Goal: Contribute content: Add original content to the website for others to see

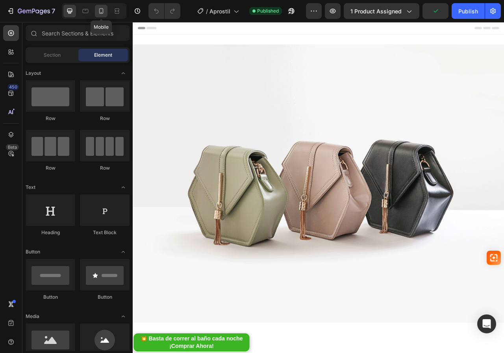
drag, startPoint x: 99, startPoint y: 13, endPoint x: 182, endPoint y: 124, distance: 138.6
click at [99, 13] on icon at bounding box center [101, 11] width 8 height 8
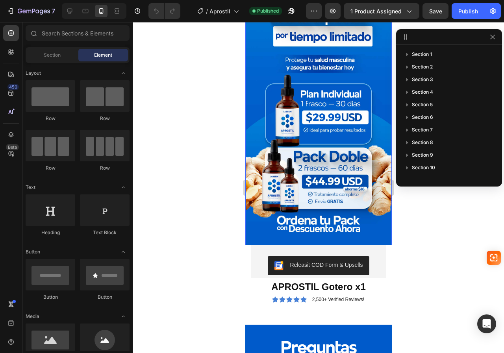
scroll to position [3236, 0]
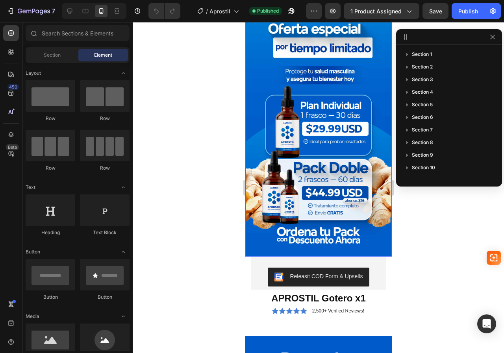
click at [306, 144] on img at bounding box center [318, 126] width 146 height 260
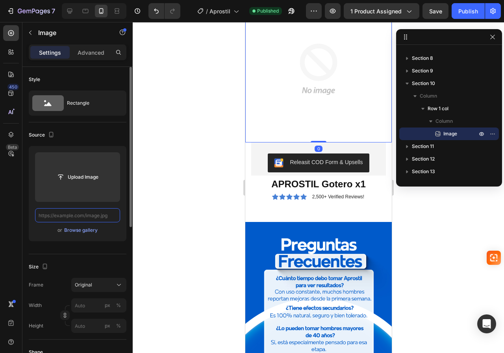
scroll to position [0, 0]
click at [96, 218] on input "text" at bounding box center [77, 215] width 85 height 14
paste input "[URL][DOMAIN_NAME]"
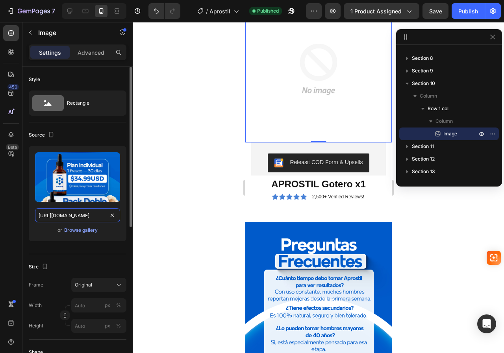
scroll to position [0, 20]
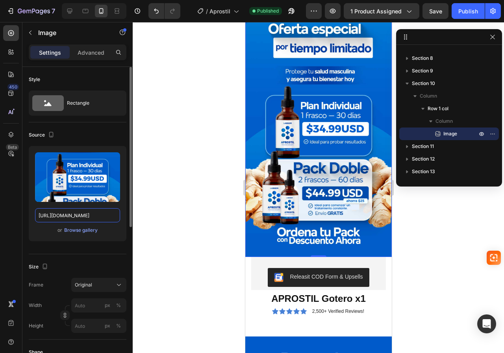
type input "[URL][DOMAIN_NAME]"
click at [94, 140] on div "Source" at bounding box center [78, 135] width 98 height 13
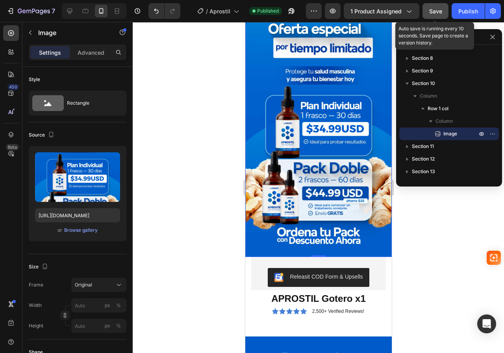
click at [426, 11] on button "Save" at bounding box center [435, 11] width 26 height 16
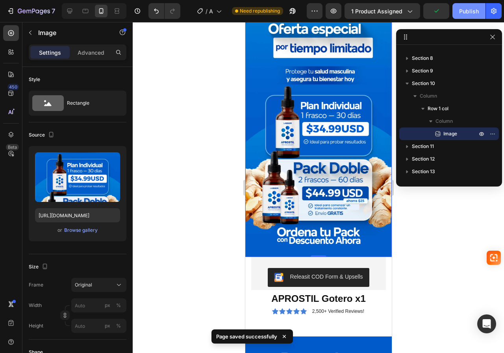
drag, startPoint x: 464, startPoint y: 14, endPoint x: 92, endPoint y: 61, distance: 375.1
click at [464, 14] on div "Publish" at bounding box center [469, 11] width 20 height 8
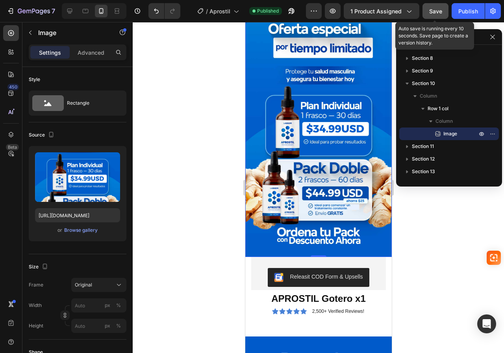
click at [431, 8] on span "Save" at bounding box center [435, 11] width 13 height 7
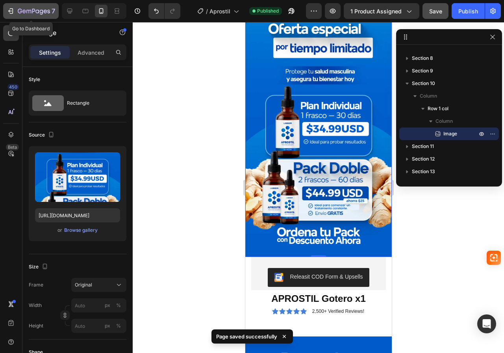
click at [12, 8] on icon "button" at bounding box center [11, 11] width 8 height 8
